Goal: Transaction & Acquisition: Purchase product/service

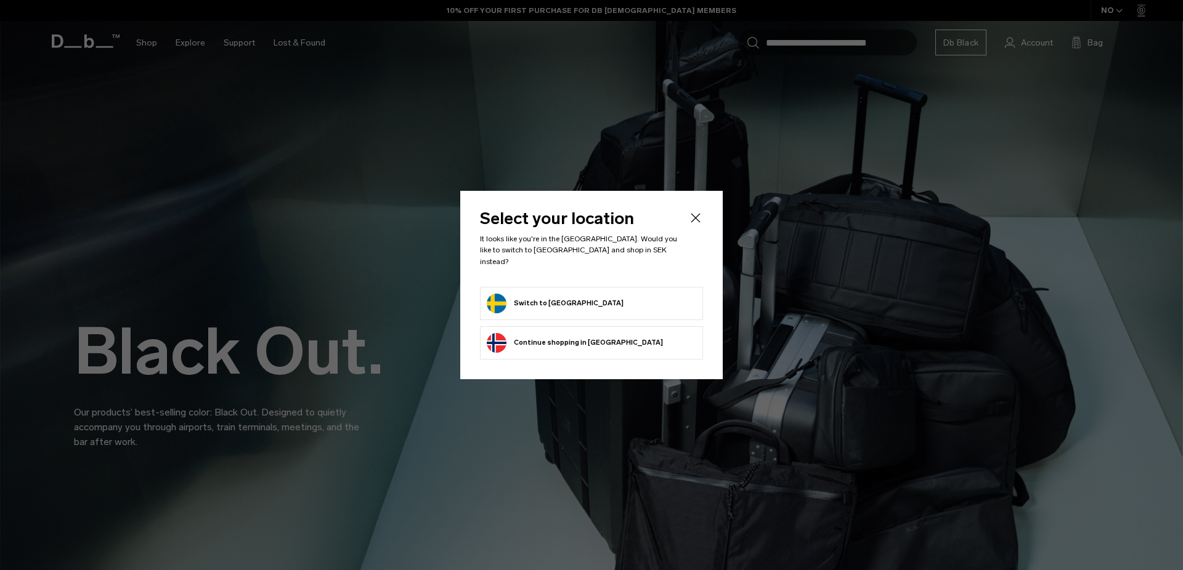
click at [645, 291] on body "Skip to content BUY NOW, PAY LATER WITH KLARNA 10% OFF YOUR FIRST PURCHASE FOR …" at bounding box center [591, 285] width 1183 height 570
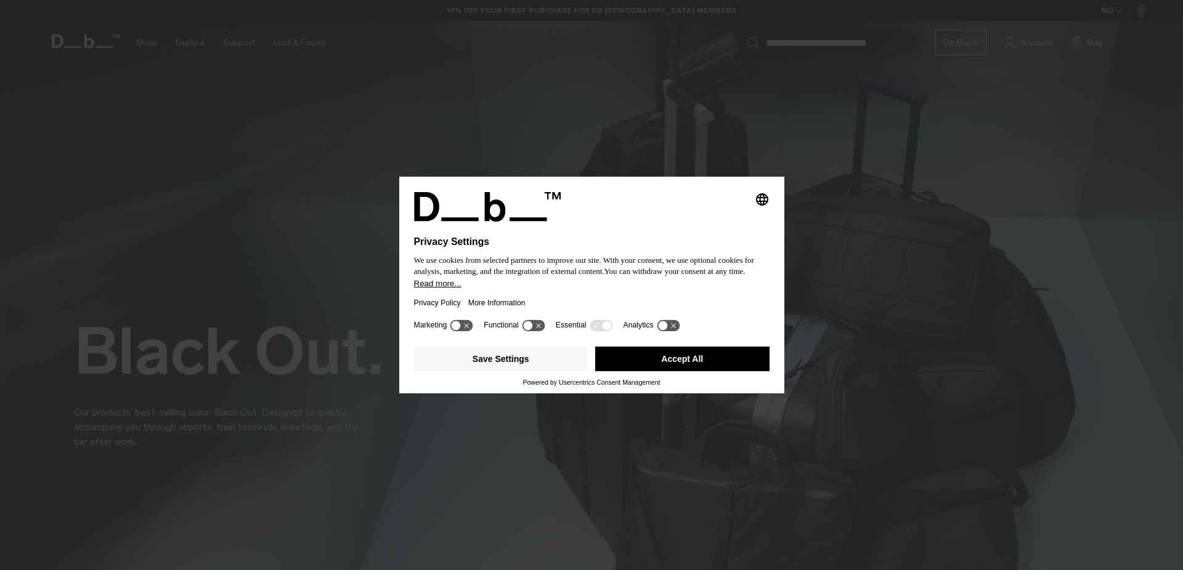
click at [676, 350] on button "Accept All" at bounding box center [682, 359] width 174 height 25
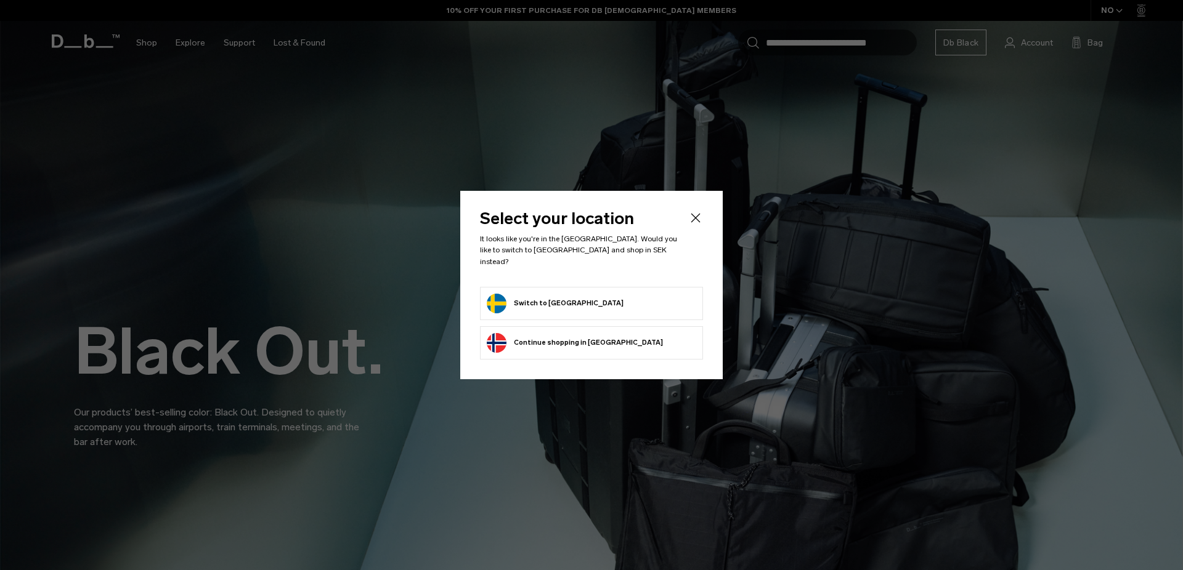
click at [627, 298] on form "Switch to Sweden" at bounding box center [591, 304] width 209 height 20
click at [501, 302] on button "Switch to [GEOGRAPHIC_DATA]" at bounding box center [555, 304] width 137 height 20
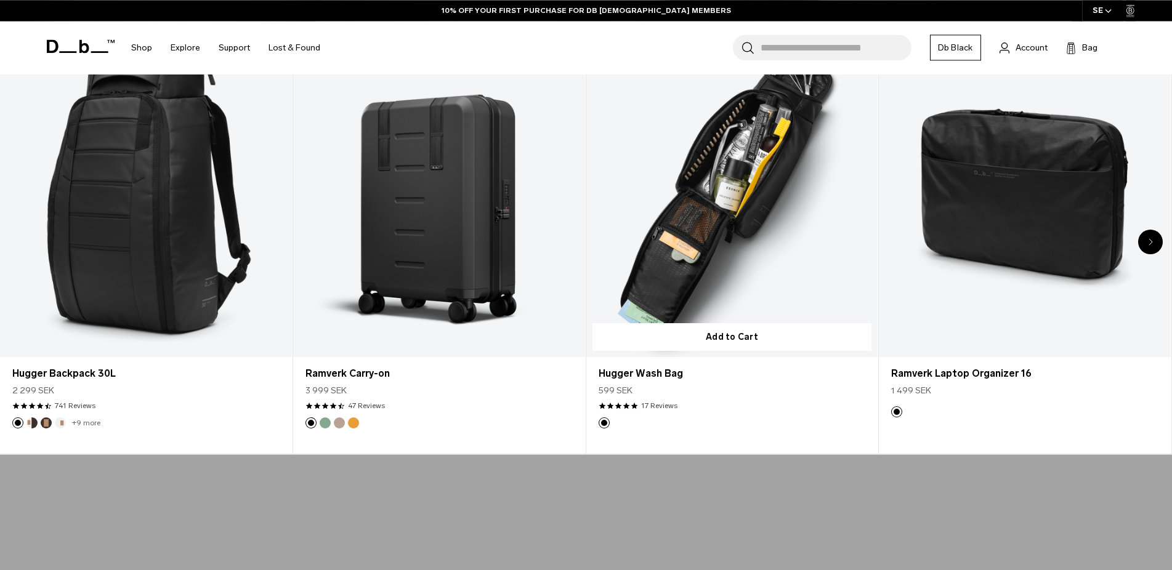
scroll to position [691, 0]
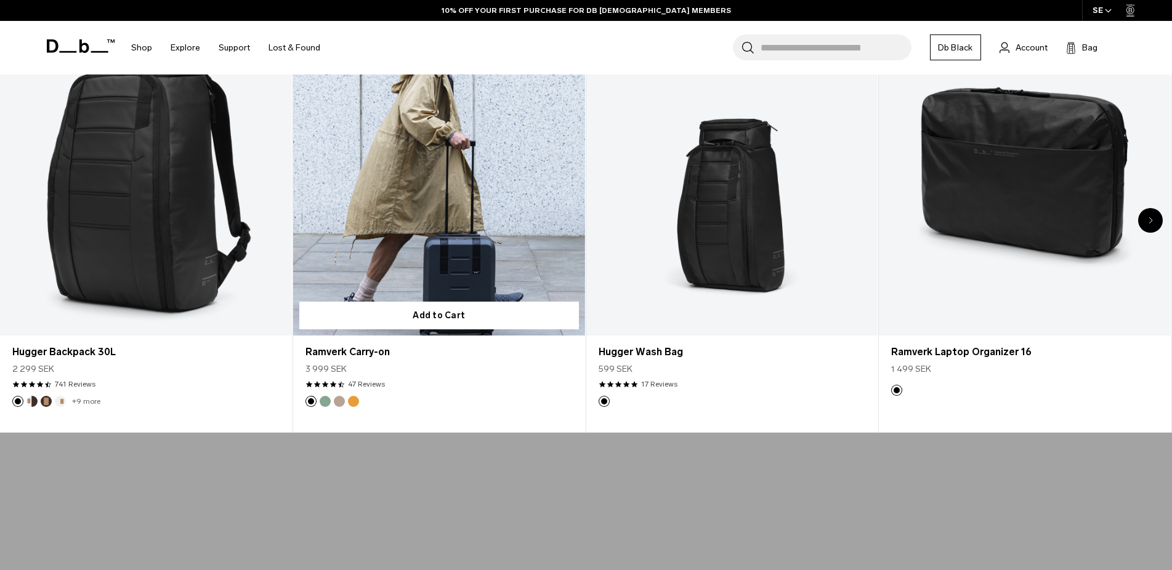
click at [465, 237] on link "Ramverk Carry-on" at bounding box center [439, 173] width 292 height 324
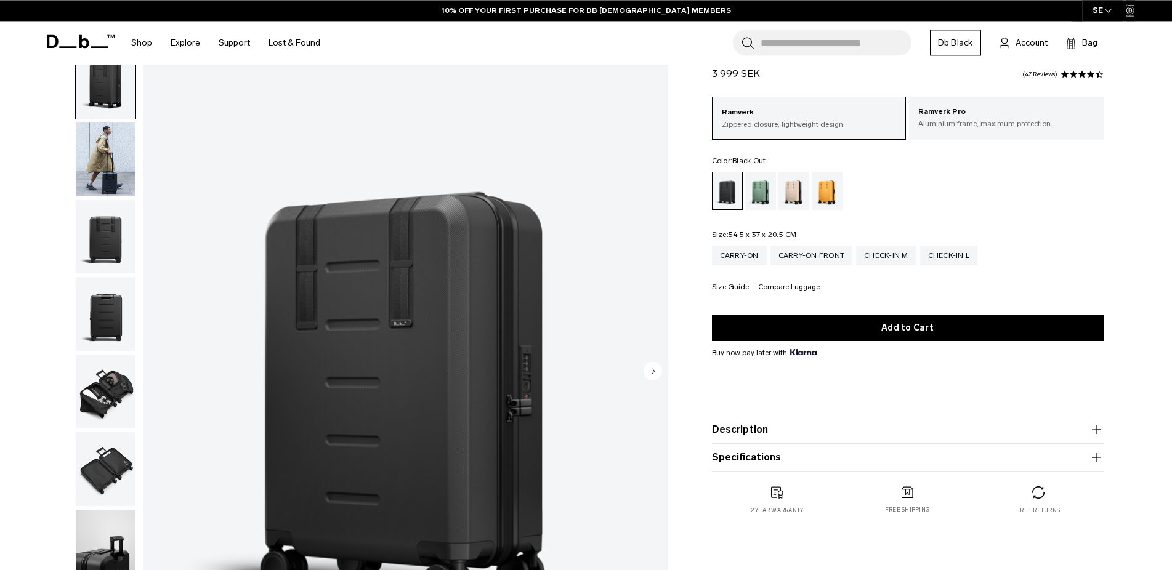
scroll to position [63, 0]
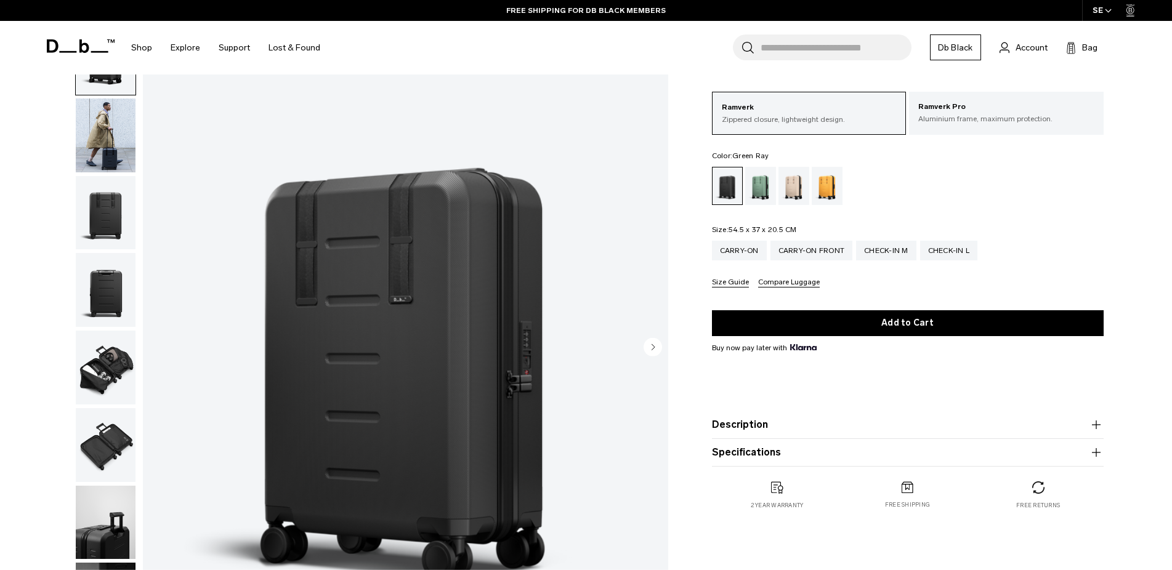
click at [756, 194] on div "Green Ray" at bounding box center [760, 186] width 31 height 38
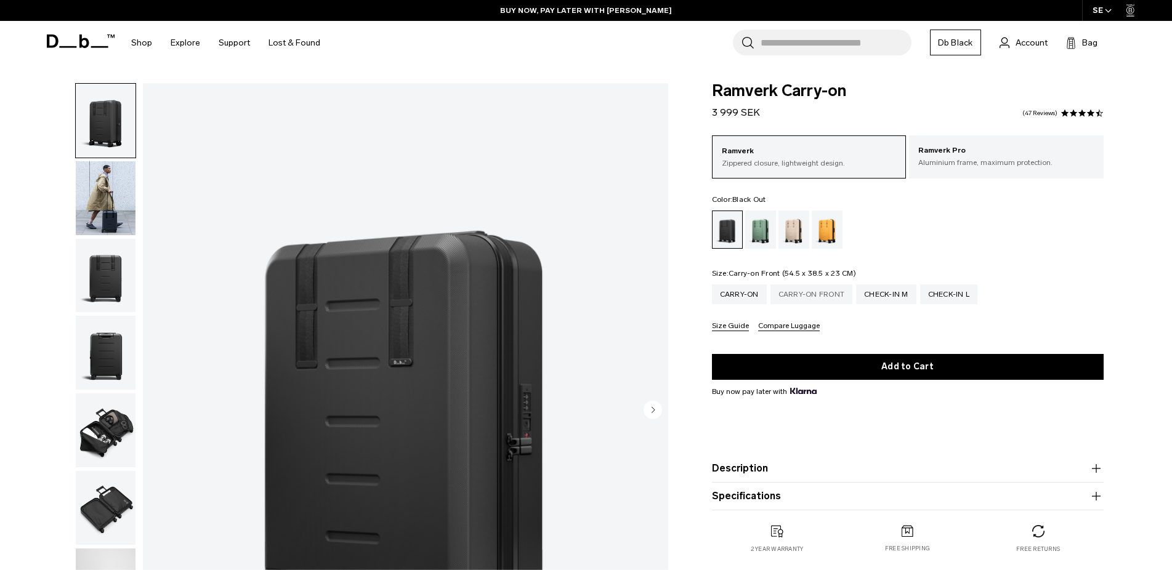
click at [800, 295] on div "Carry-on Front" at bounding box center [812, 295] width 83 height 20
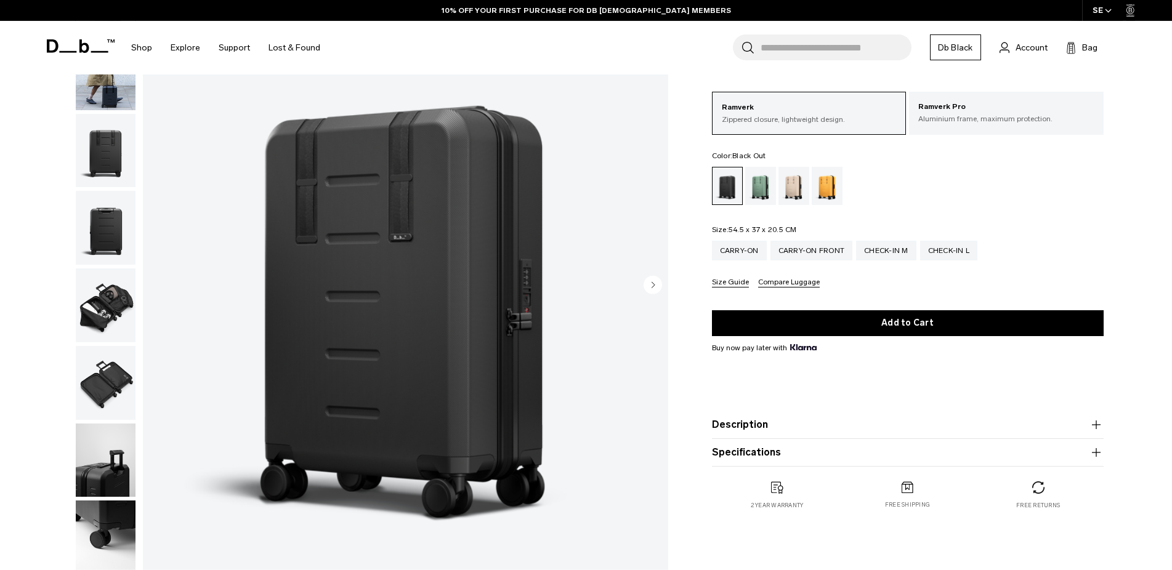
scroll to position [126, 0]
click at [91, 268] on img "button" at bounding box center [106, 305] width 60 height 74
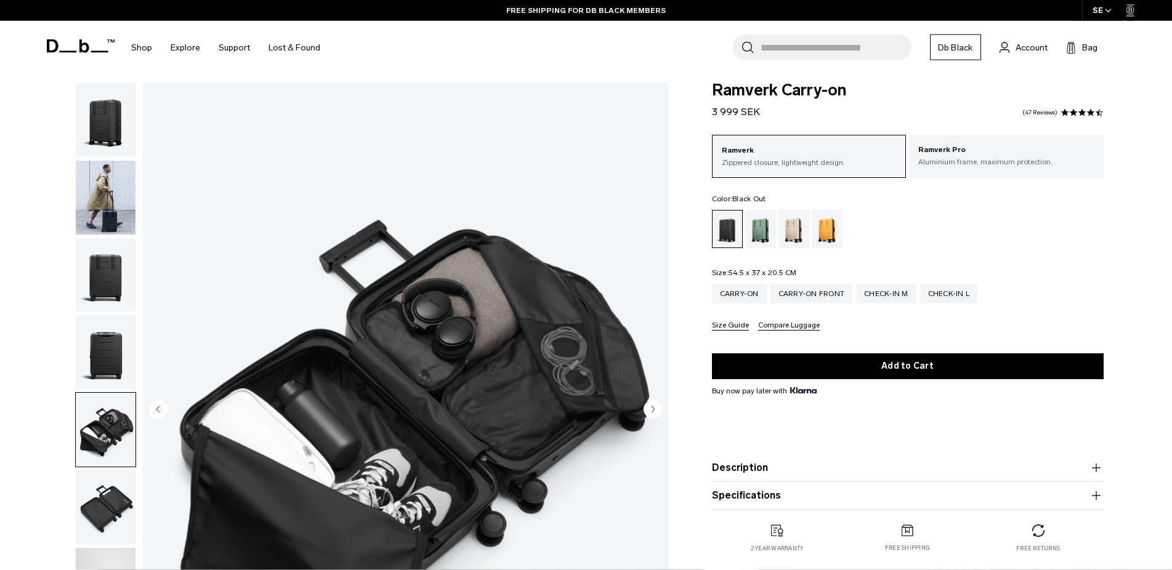
scroll to position [0, 0]
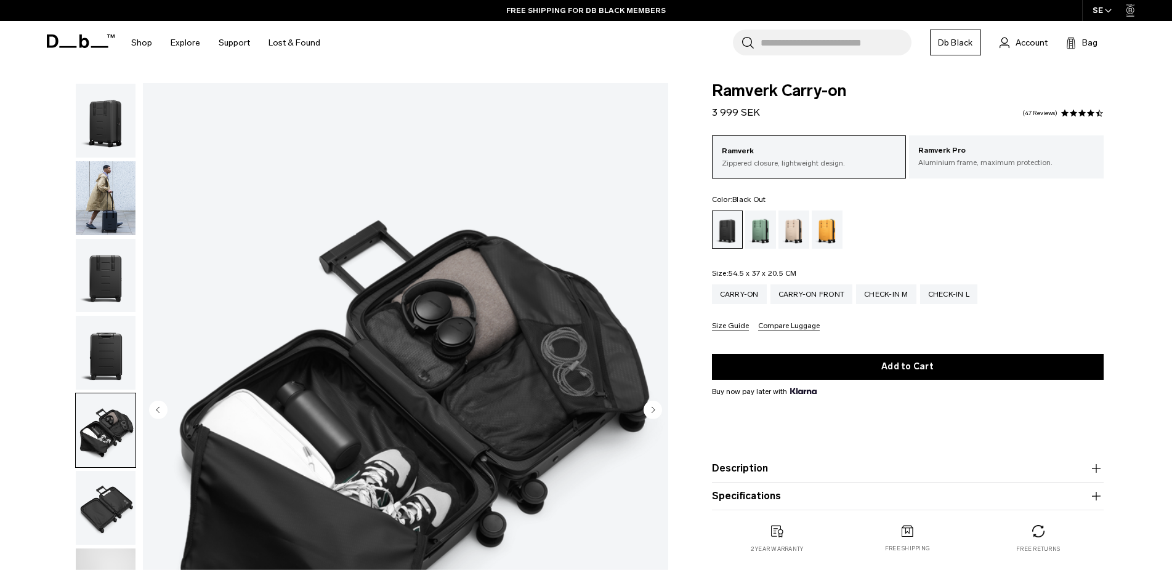
click at [98, 113] on img "button" at bounding box center [106, 121] width 60 height 74
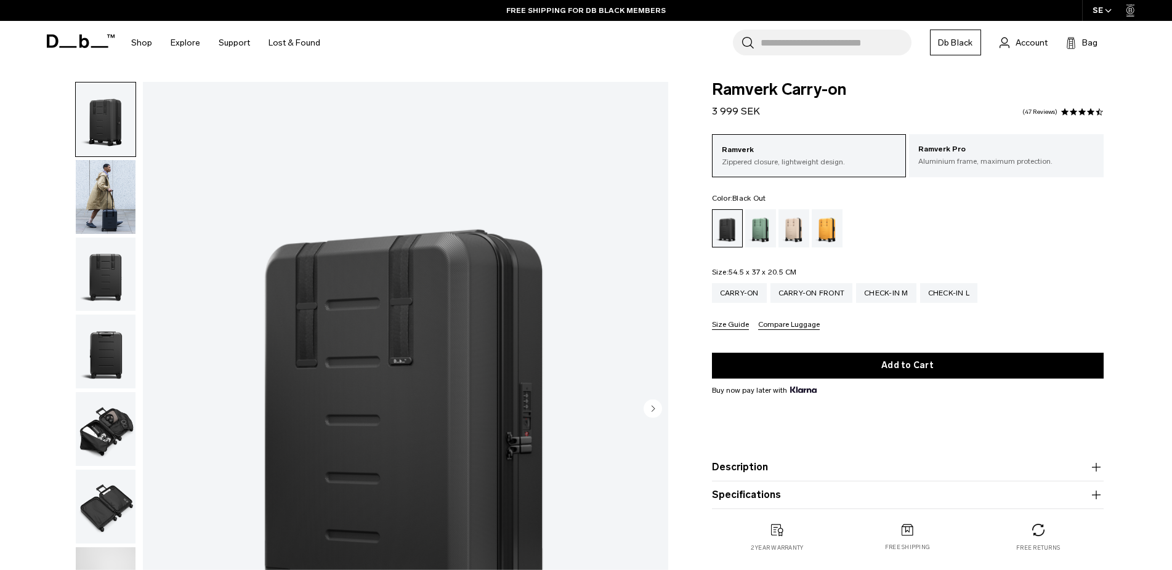
scroll to position [63, 0]
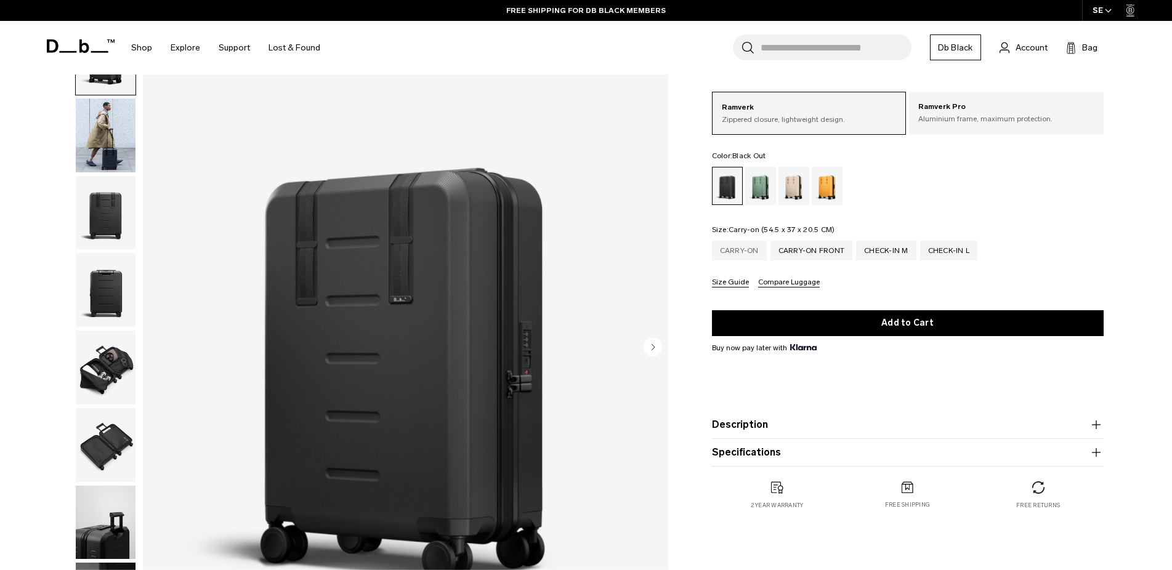
click at [718, 254] on div "Carry-on" at bounding box center [739, 251] width 55 height 20
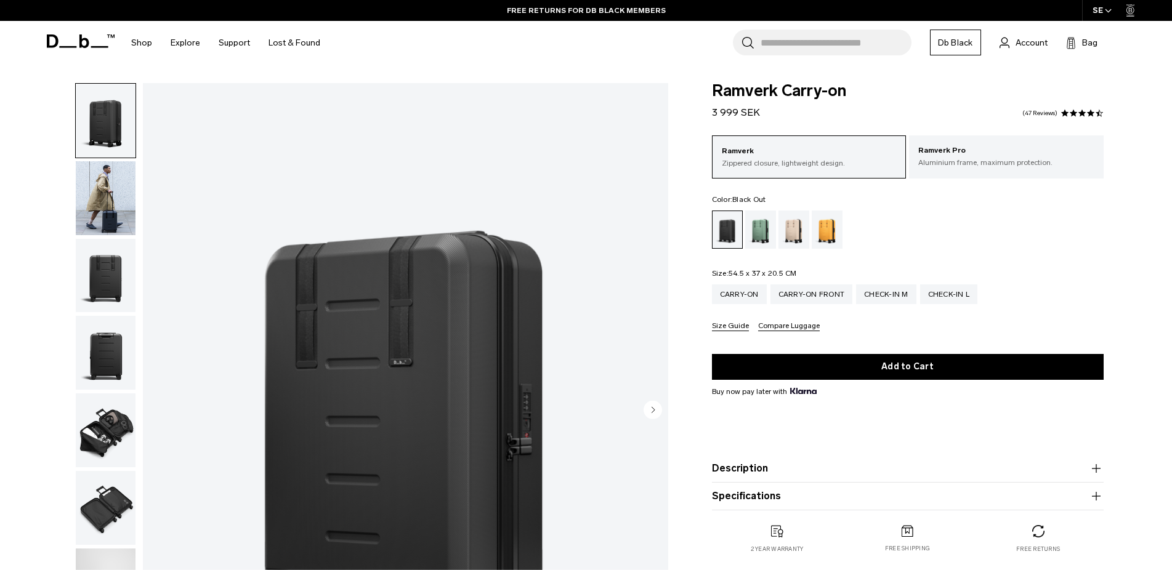
click at [61, 39] on icon at bounding box center [81, 41] width 68 height 14
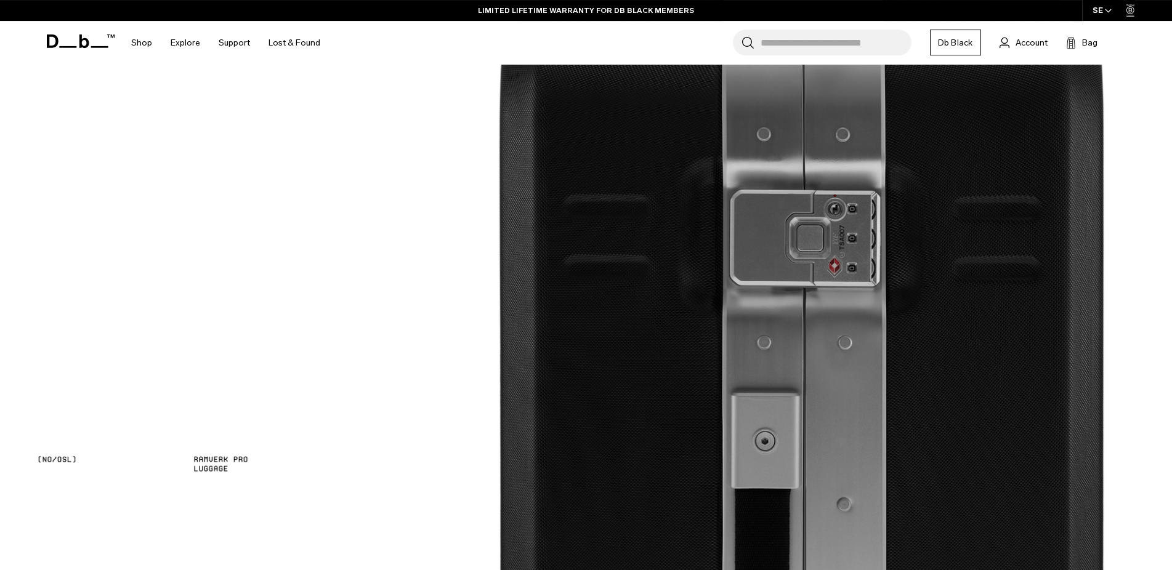
scroll to position [2316, 0]
